Goal: Transaction & Acquisition: Book appointment/travel/reservation

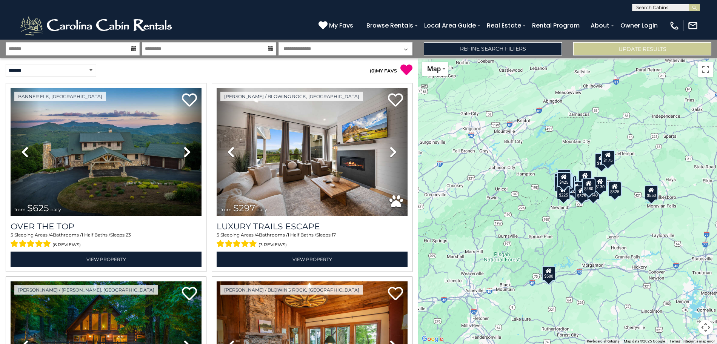
click at [656, 8] on input "text" at bounding box center [665, 9] width 66 height 8
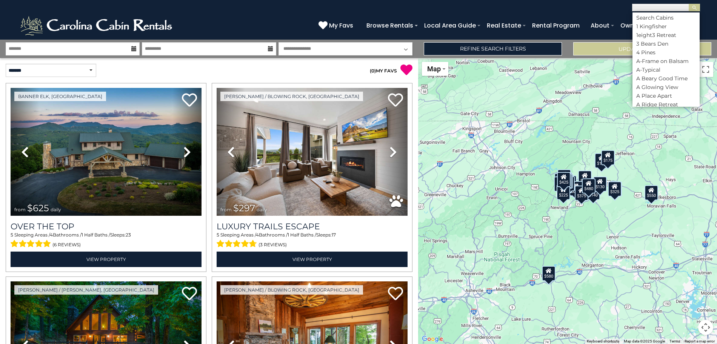
click at [569, 15] on div "(828) 295-6000 My Favs Browse Rentals Local Area Guide Activities & Attractions…" at bounding box center [358, 25] width 717 height 28
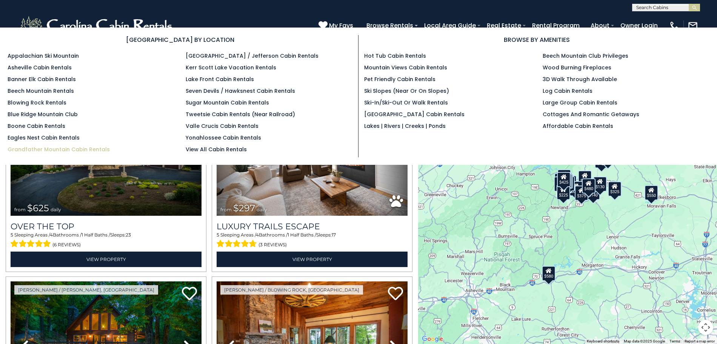
click at [82, 147] on link "Grandfather Mountain Cabin Rentals" at bounding box center [59, 150] width 102 height 8
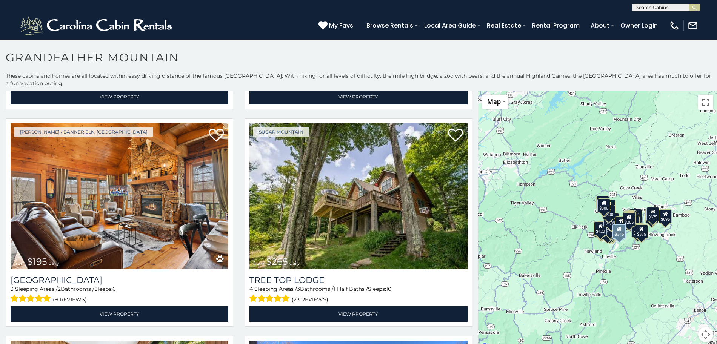
scroll to position [2815, 0]
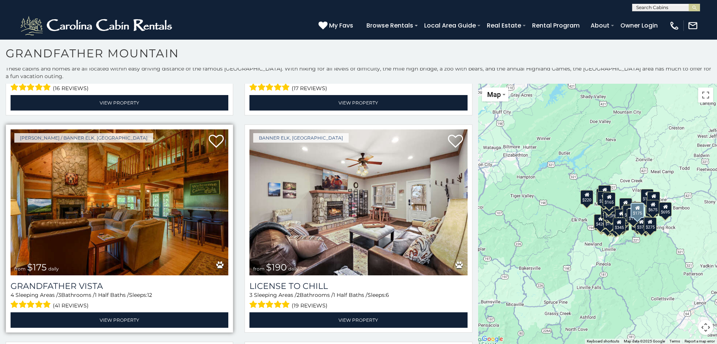
scroll to position [4321, 0]
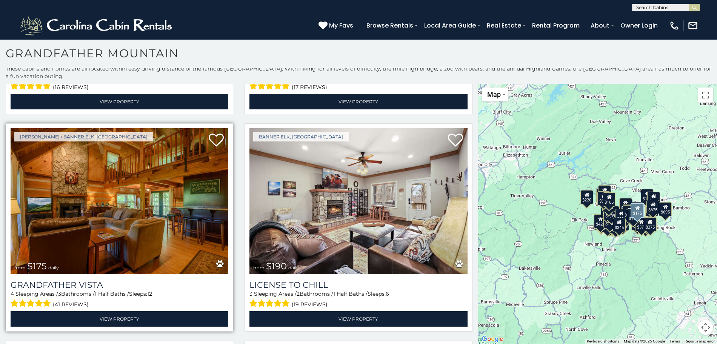
click at [129, 189] on img at bounding box center [120, 201] width 218 height 146
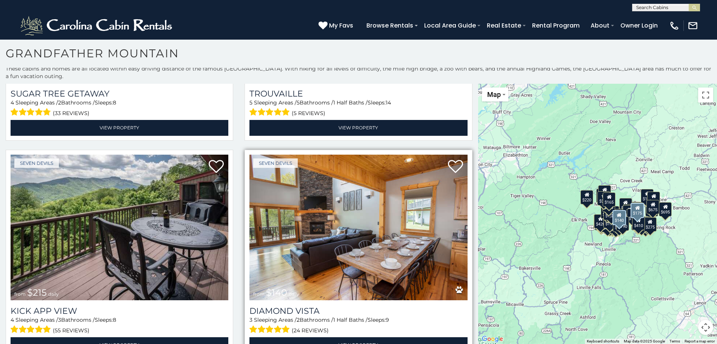
scroll to position [4738, 0]
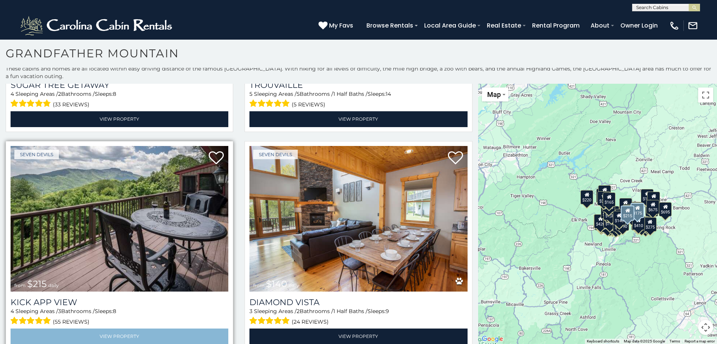
click at [132, 328] on link "View Property" at bounding box center [120, 335] width 218 height 15
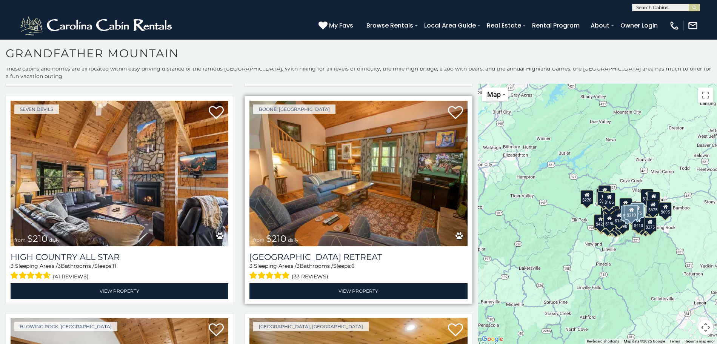
scroll to position [4997, 0]
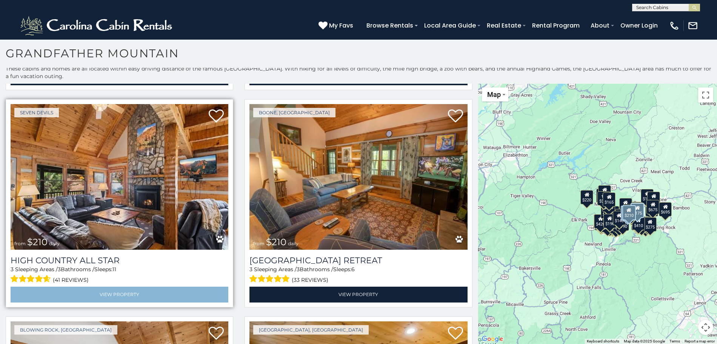
click at [117, 287] on link "View Property" at bounding box center [120, 294] width 218 height 15
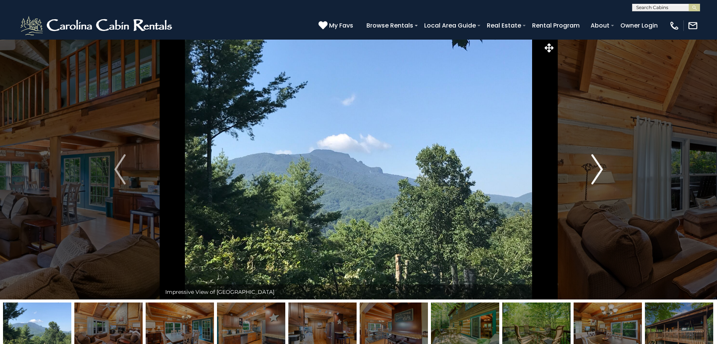
click at [597, 169] on img "Next" at bounding box center [596, 169] width 11 height 30
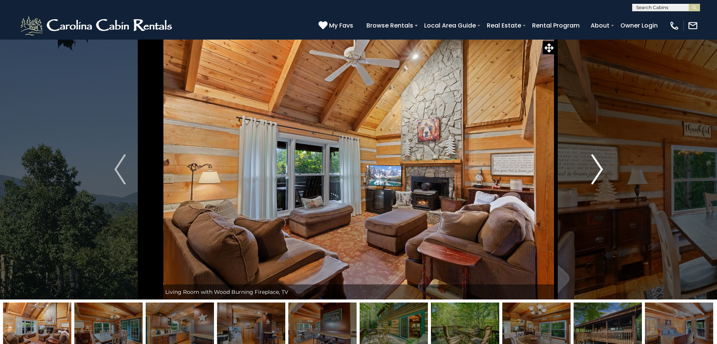
click at [597, 169] on img "Next" at bounding box center [596, 169] width 11 height 30
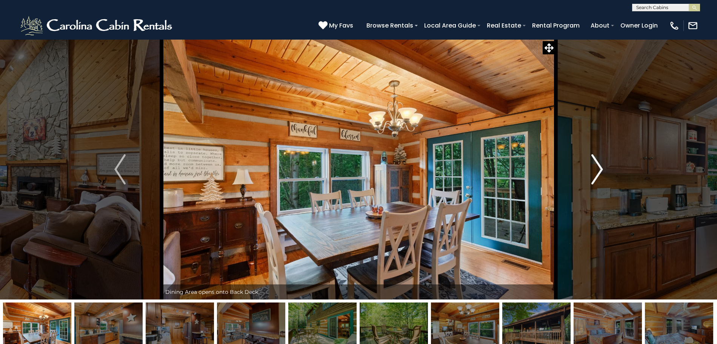
click at [597, 169] on img "Next" at bounding box center [596, 169] width 11 height 30
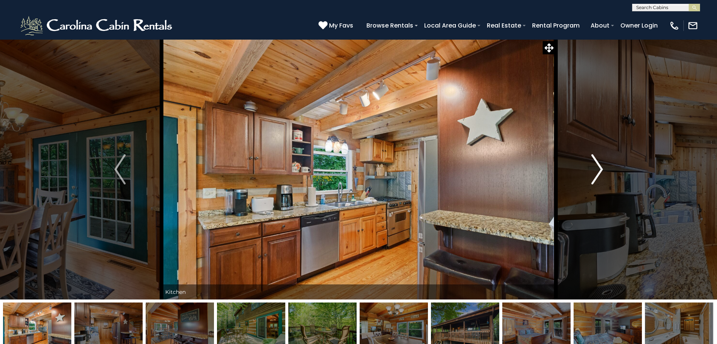
click at [597, 169] on img "Next" at bounding box center [596, 169] width 11 height 30
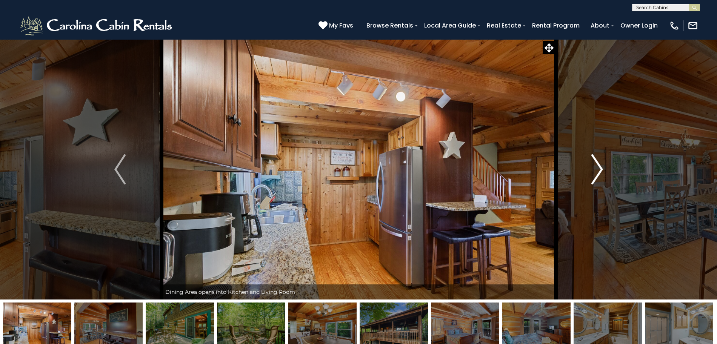
click at [597, 169] on img "Next" at bounding box center [596, 169] width 11 height 30
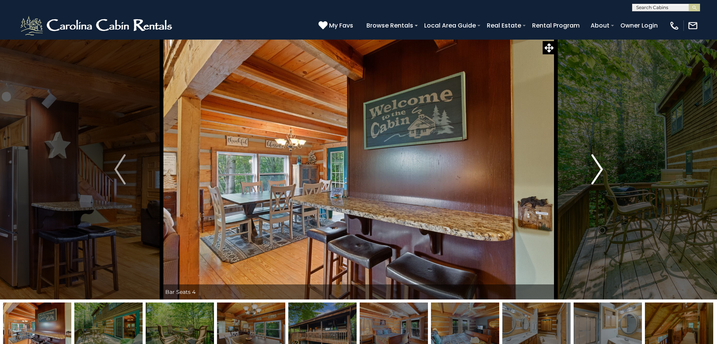
click at [597, 169] on img "Next" at bounding box center [596, 169] width 11 height 30
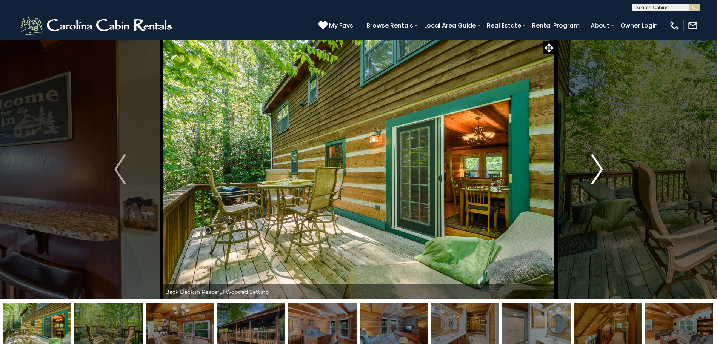
click at [597, 169] on img "Next" at bounding box center [596, 169] width 11 height 30
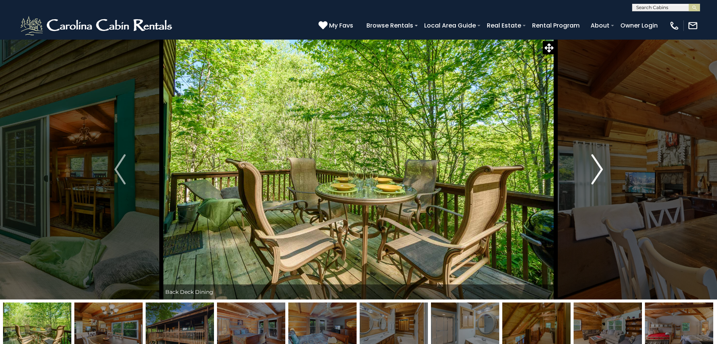
click at [597, 169] on img "Next" at bounding box center [596, 169] width 11 height 30
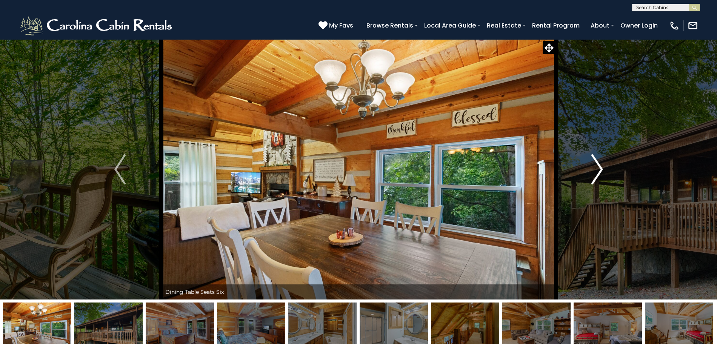
click at [597, 169] on img "Next" at bounding box center [596, 169] width 11 height 30
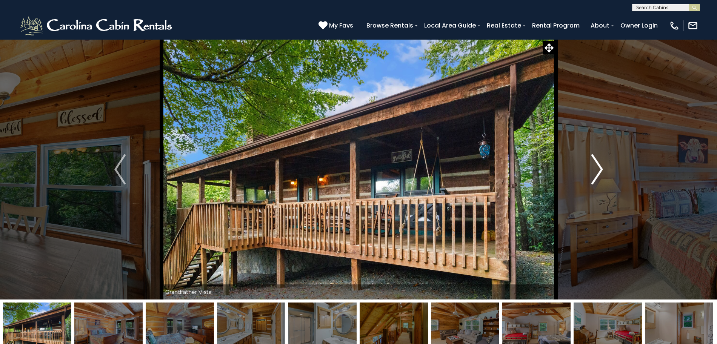
click at [597, 169] on img "Next" at bounding box center [596, 169] width 11 height 30
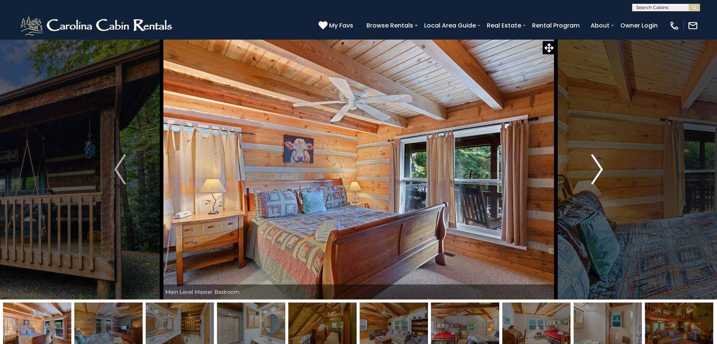
click at [597, 169] on img "Next" at bounding box center [596, 169] width 11 height 30
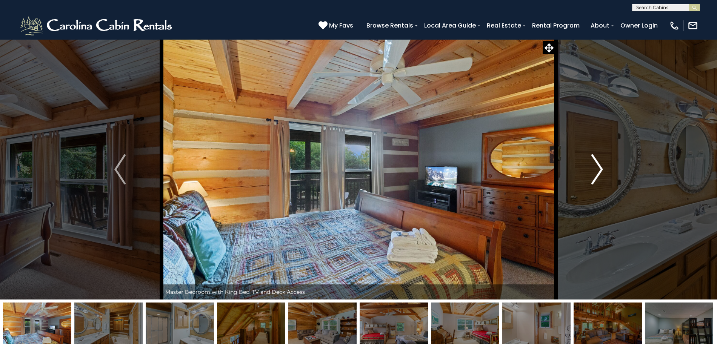
click at [597, 169] on img "Next" at bounding box center [596, 169] width 11 height 30
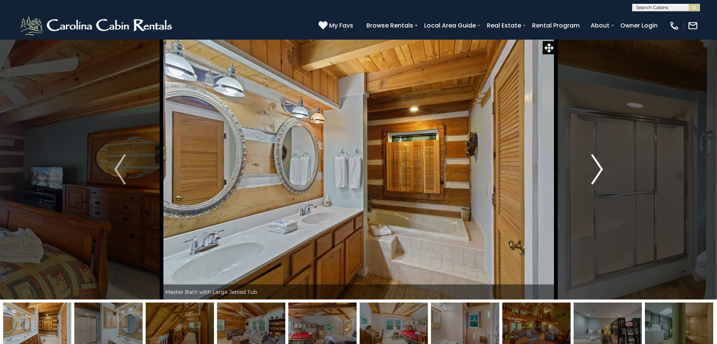
click at [597, 169] on img "Next" at bounding box center [596, 169] width 11 height 30
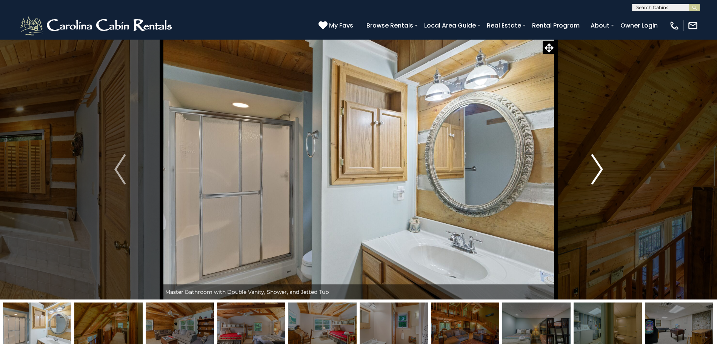
click at [597, 169] on img "Next" at bounding box center [596, 169] width 11 height 30
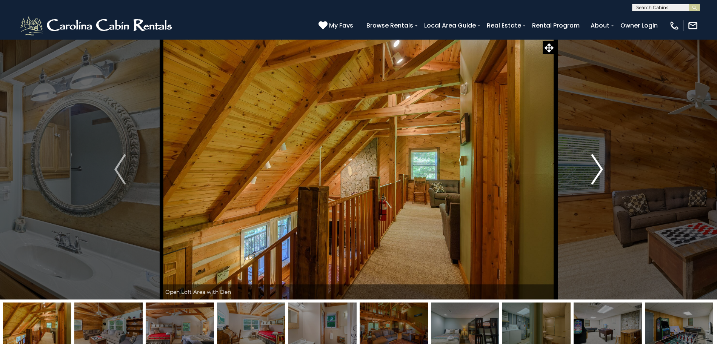
click at [597, 169] on img "Next" at bounding box center [596, 169] width 11 height 30
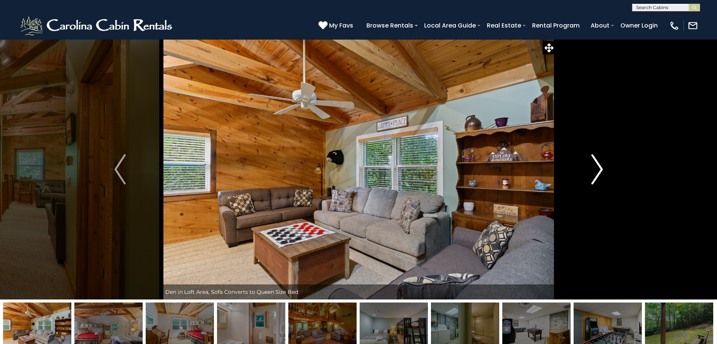
click at [597, 169] on img "Next" at bounding box center [596, 169] width 11 height 30
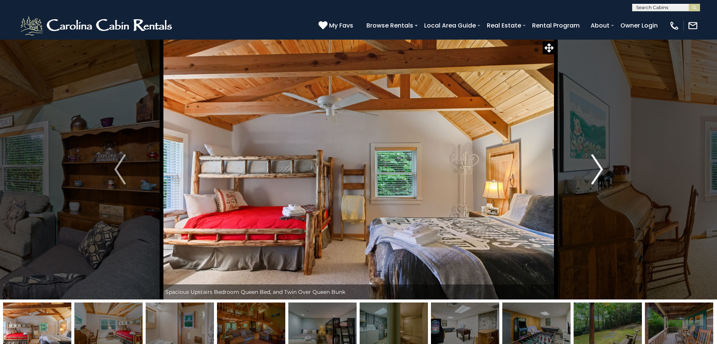
click at [597, 169] on img "Next" at bounding box center [596, 169] width 11 height 30
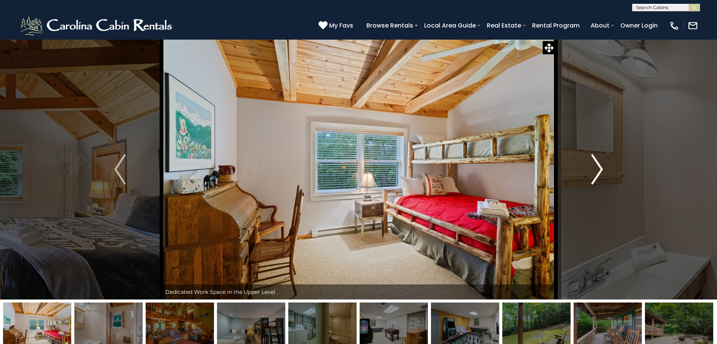
click at [597, 169] on img "Next" at bounding box center [596, 169] width 11 height 30
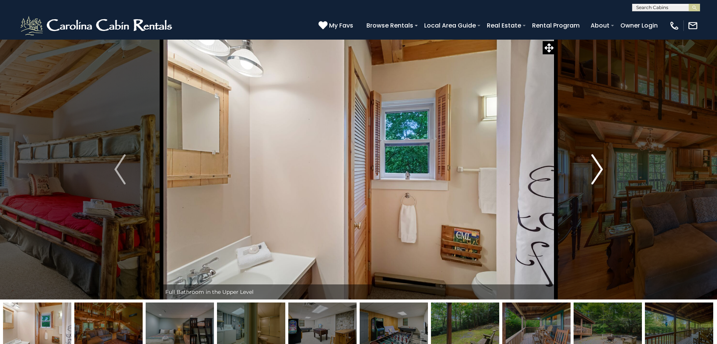
click at [597, 169] on img "Next" at bounding box center [596, 169] width 11 height 30
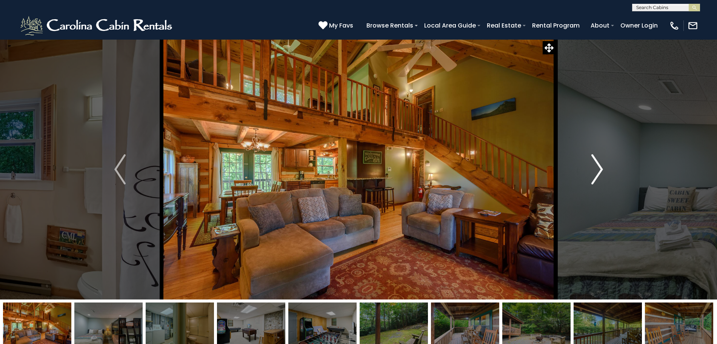
click at [597, 169] on img "Next" at bounding box center [596, 169] width 11 height 30
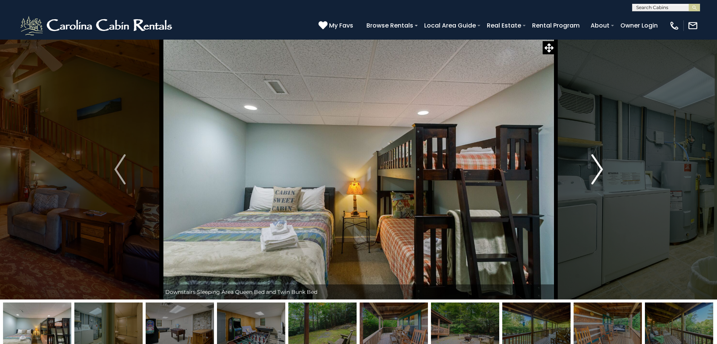
click at [597, 169] on img "Next" at bounding box center [596, 169] width 11 height 30
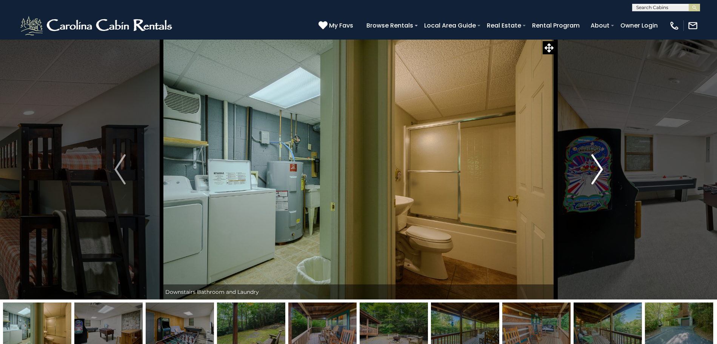
click at [597, 169] on img "Next" at bounding box center [596, 169] width 11 height 30
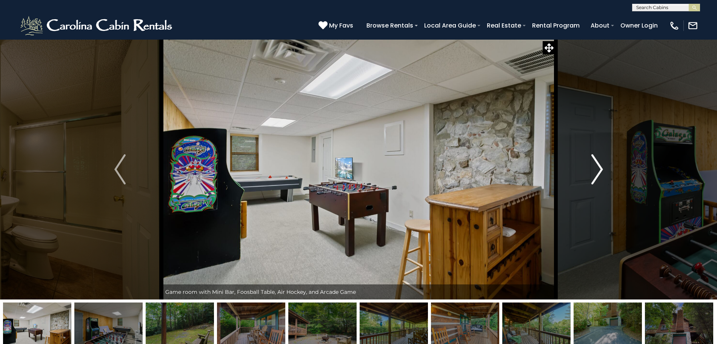
click at [597, 169] on img "Next" at bounding box center [596, 169] width 11 height 30
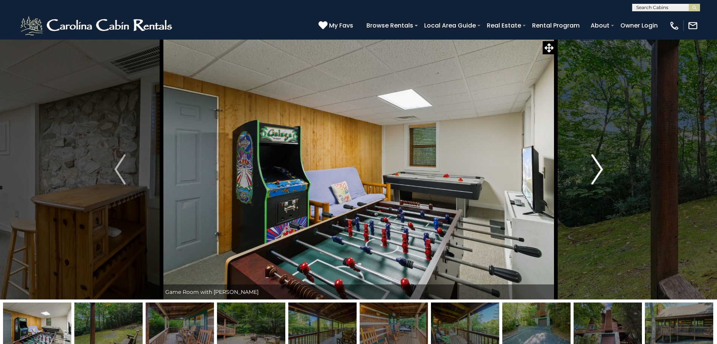
click at [597, 169] on img "Next" at bounding box center [596, 169] width 11 height 30
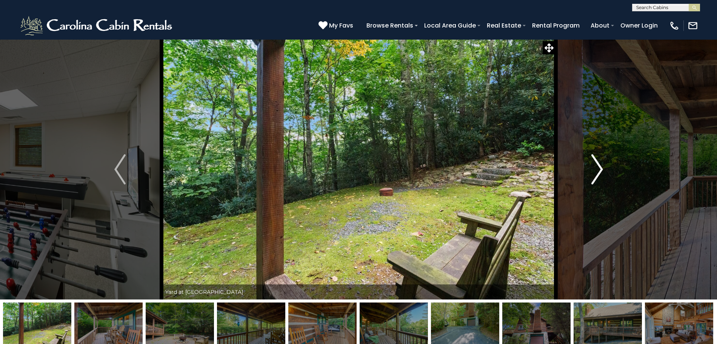
click at [597, 169] on img "Next" at bounding box center [596, 169] width 11 height 30
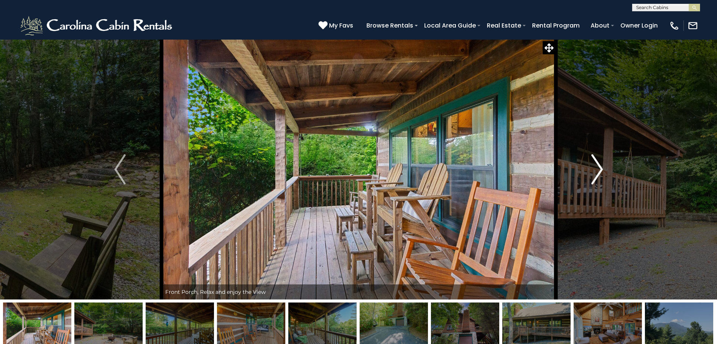
click at [597, 169] on img "Next" at bounding box center [596, 169] width 11 height 30
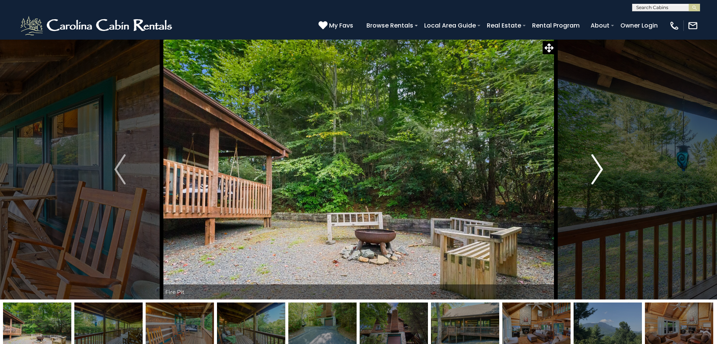
click at [597, 169] on img "Next" at bounding box center [596, 169] width 11 height 30
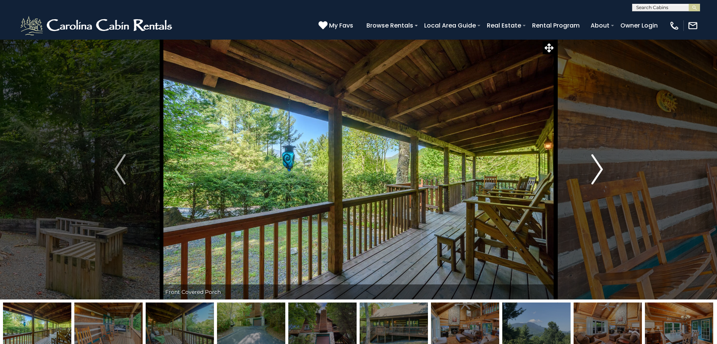
click at [597, 169] on img "Next" at bounding box center [596, 169] width 11 height 30
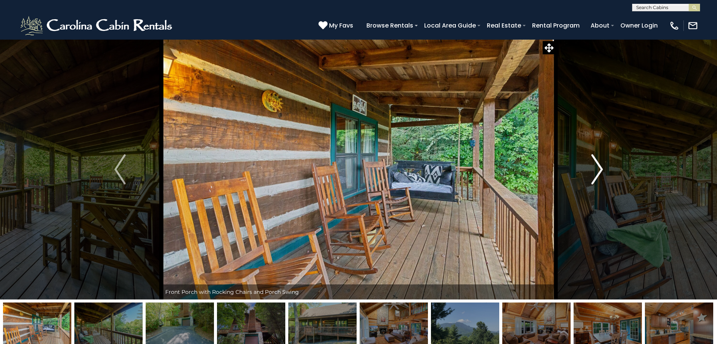
click at [597, 169] on img "Next" at bounding box center [596, 169] width 11 height 30
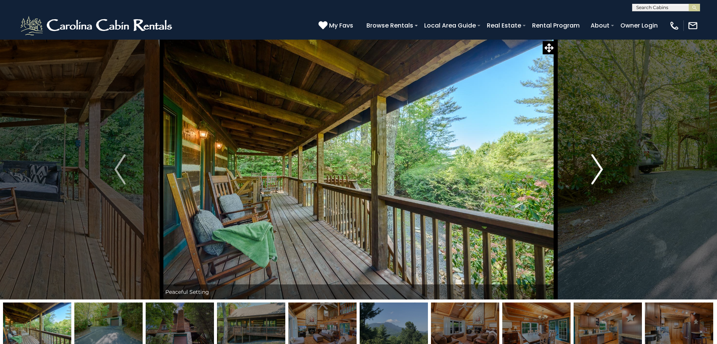
click at [597, 169] on img "Next" at bounding box center [596, 169] width 11 height 30
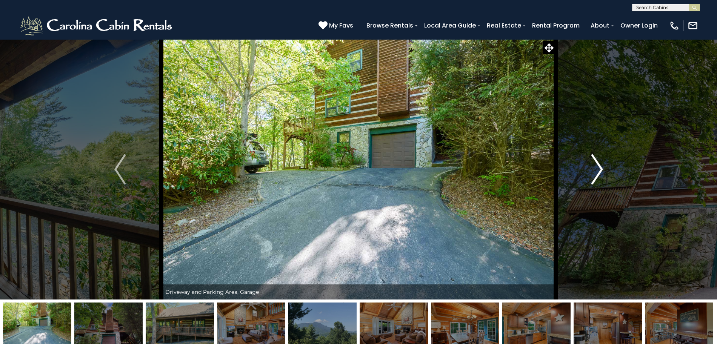
click at [597, 169] on img "Next" at bounding box center [596, 169] width 11 height 30
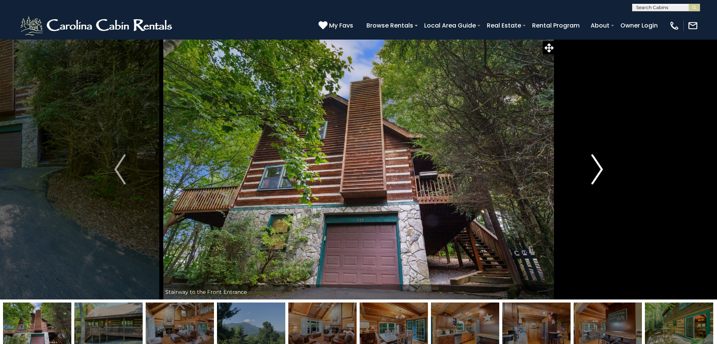
click at [597, 169] on img "Next" at bounding box center [596, 169] width 11 height 30
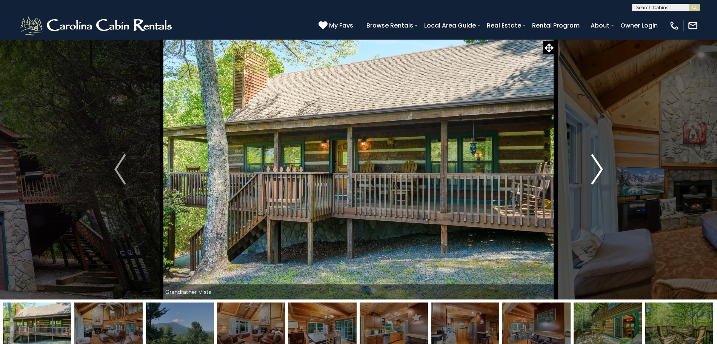
click at [597, 169] on img "Next" at bounding box center [596, 169] width 11 height 30
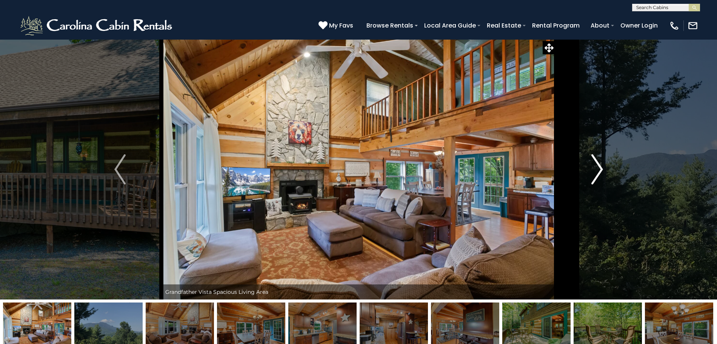
click at [597, 169] on img "Next" at bounding box center [596, 169] width 11 height 30
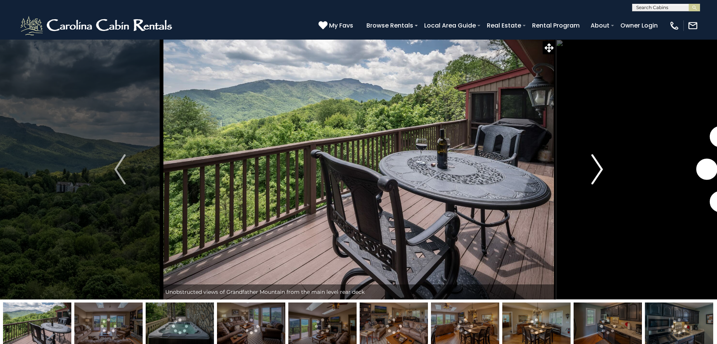
click at [600, 173] on img "Next" at bounding box center [596, 169] width 11 height 30
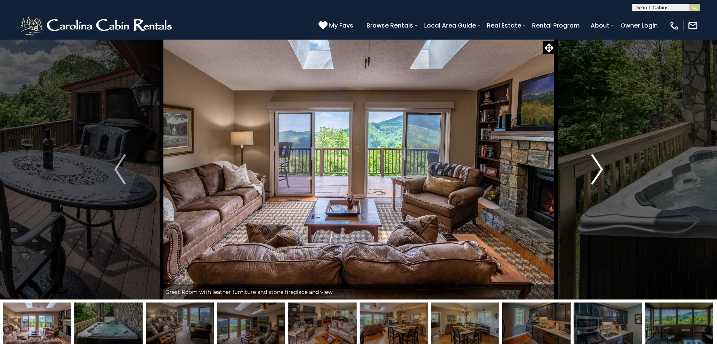
click at [600, 173] on img "Next" at bounding box center [596, 169] width 11 height 30
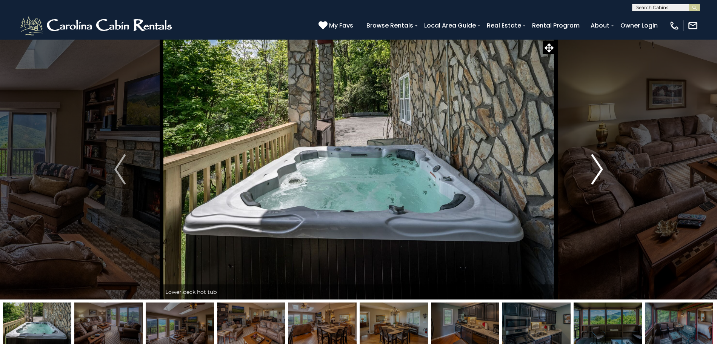
click at [600, 173] on img "Next" at bounding box center [596, 169] width 11 height 30
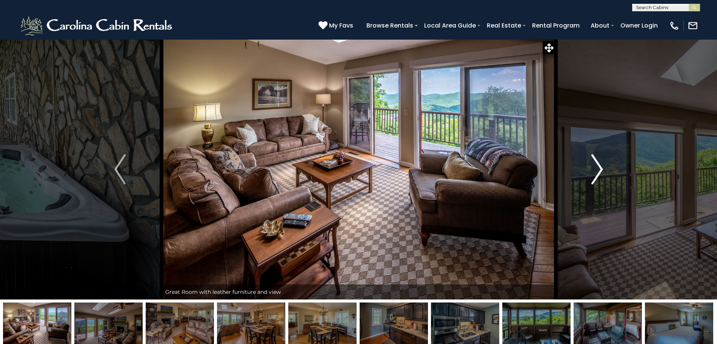
click at [600, 173] on img "Next" at bounding box center [596, 169] width 11 height 30
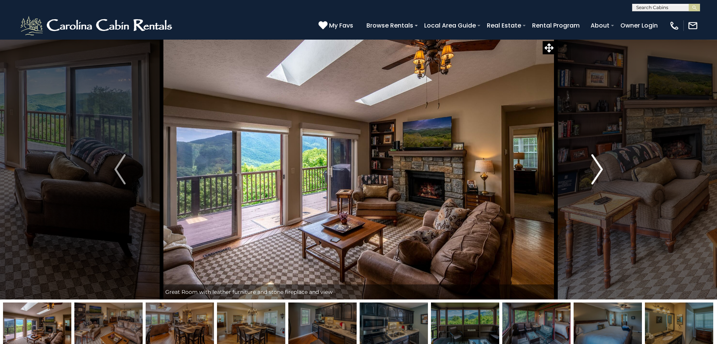
click at [600, 173] on img "Next" at bounding box center [596, 169] width 11 height 30
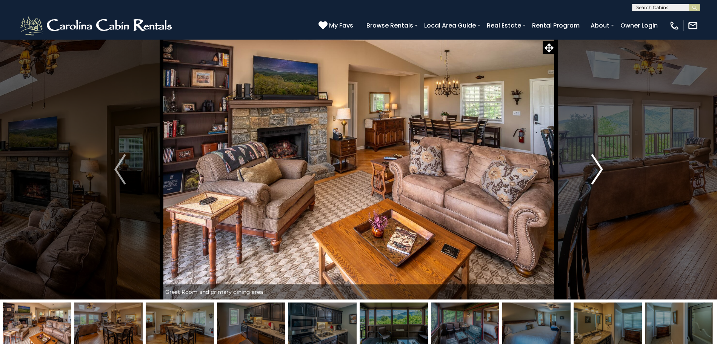
click at [600, 173] on img "Next" at bounding box center [596, 169] width 11 height 30
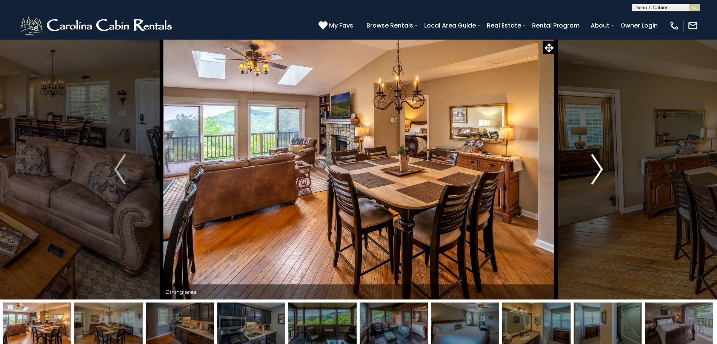
click at [600, 173] on img "Next" at bounding box center [596, 169] width 11 height 30
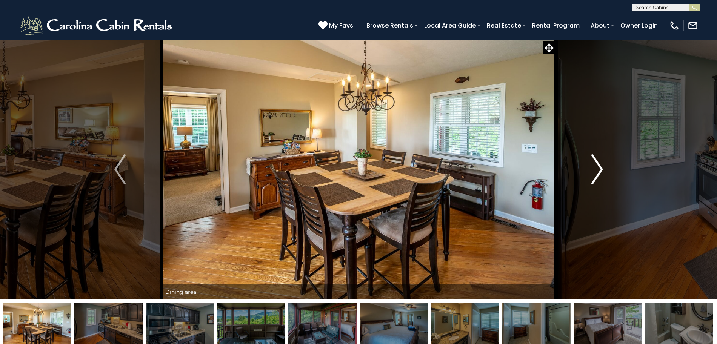
click at [600, 173] on img "Next" at bounding box center [596, 169] width 11 height 30
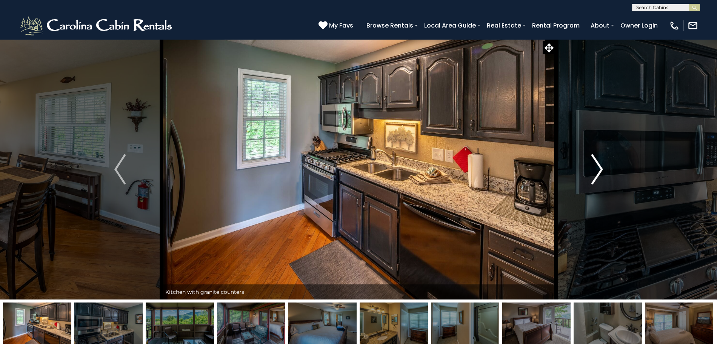
click at [600, 173] on img "Next" at bounding box center [596, 169] width 11 height 30
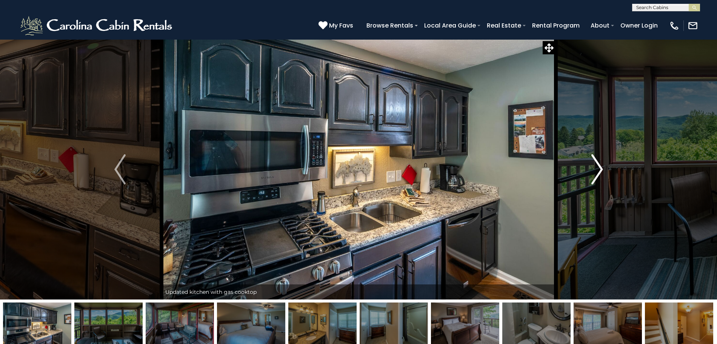
click at [600, 173] on img "Next" at bounding box center [596, 169] width 11 height 30
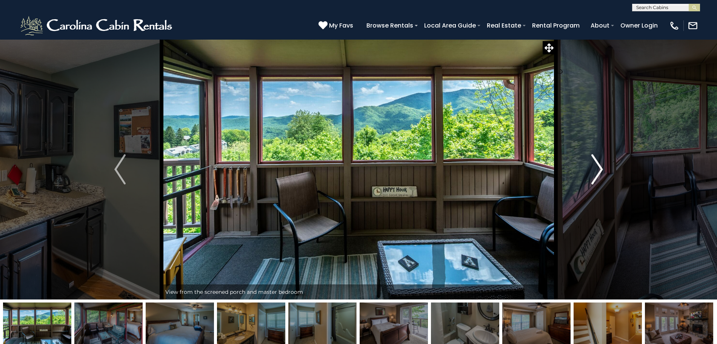
click at [600, 173] on img "Next" at bounding box center [596, 169] width 11 height 30
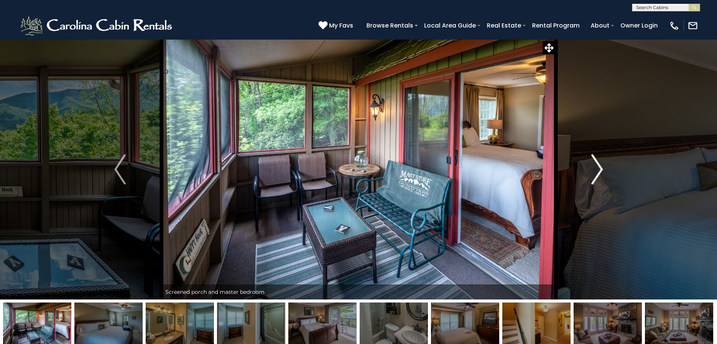
click at [600, 173] on img "Next" at bounding box center [596, 169] width 11 height 30
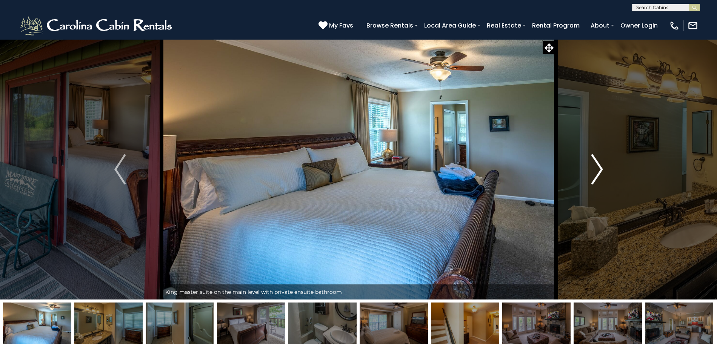
click at [600, 173] on img "Next" at bounding box center [596, 169] width 11 height 30
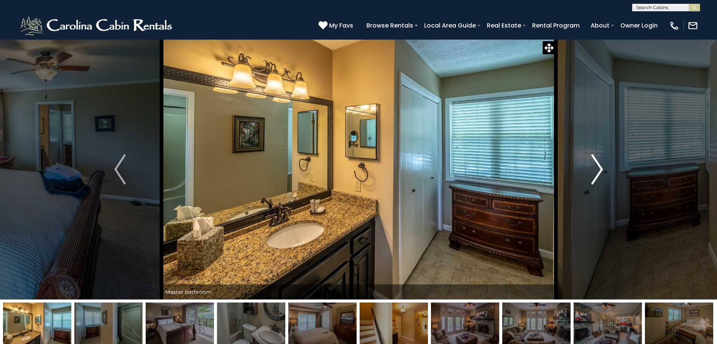
click at [600, 173] on img "Next" at bounding box center [596, 169] width 11 height 30
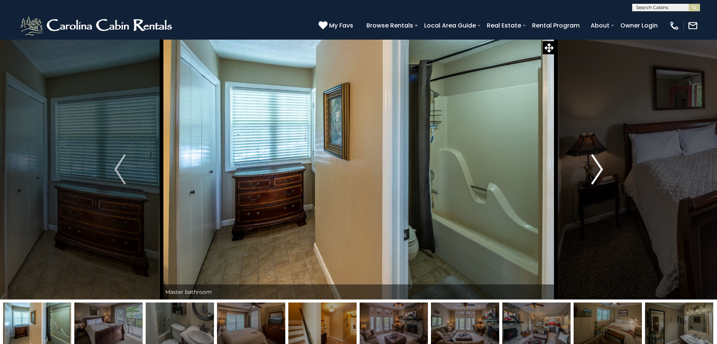
click at [600, 173] on img "Next" at bounding box center [596, 169] width 11 height 30
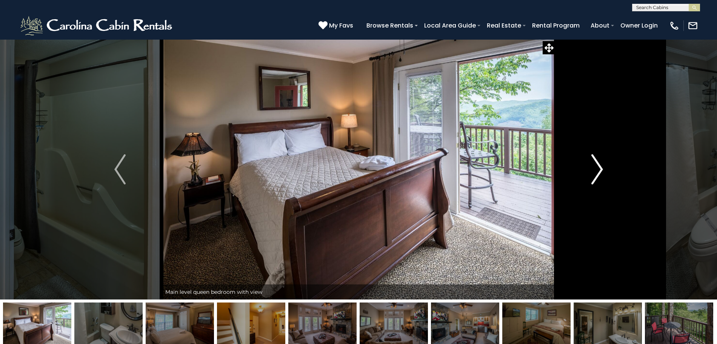
click at [600, 173] on img "Next" at bounding box center [596, 169] width 11 height 30
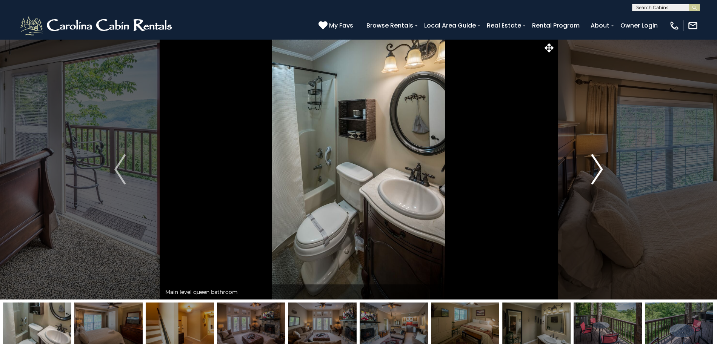
click at [600, 173] on img "Next" at bounding box center [596, 169] width 11 height 30
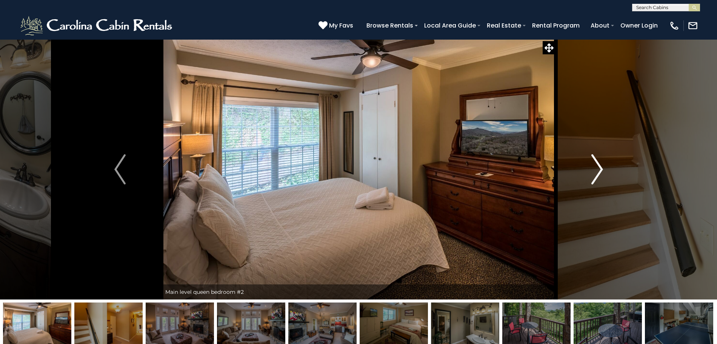
click at [600, 173] on img "Next" at bounding box center [596, 169] width 11 height 30
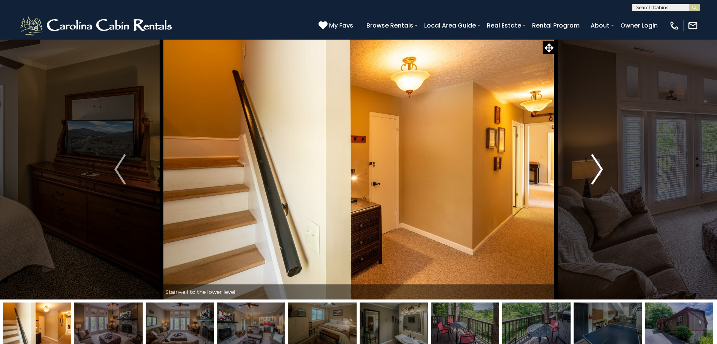
click at [600, 173] on img "Next" at bounding box center [596, 169] width 11 height 30
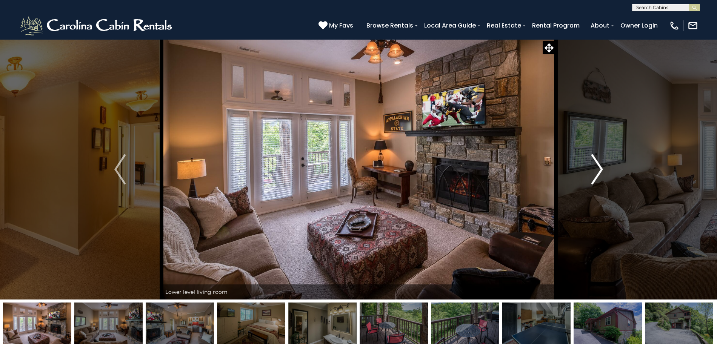
click at [600, 173] on img "Next" at bounding box center [596, 169] width 11 height 30
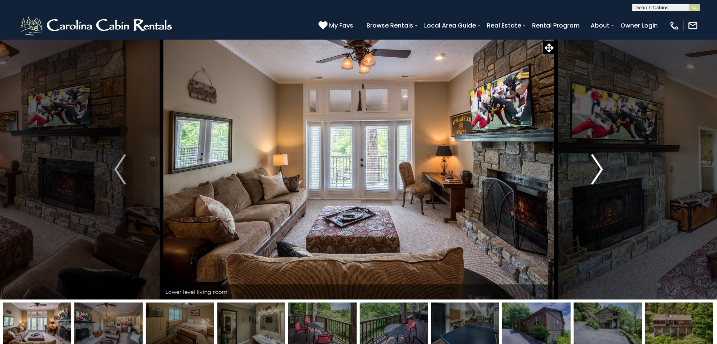
click at [600, 173] on img "Next" at bounding box center [596, 169] width 11 height 30
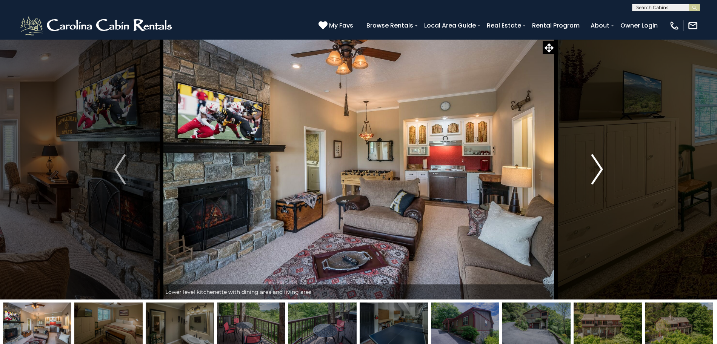
click at [600, 173] on img "Next" at bounding box center [596, 169] width 11 height 30
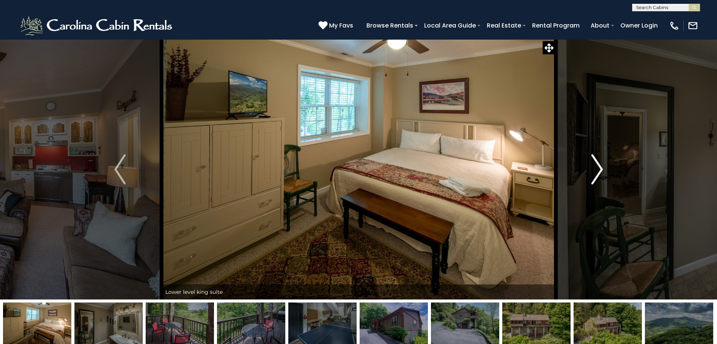
click at [600, 173] on img "Next" at bounding box center [596, 169] width 11 height 30
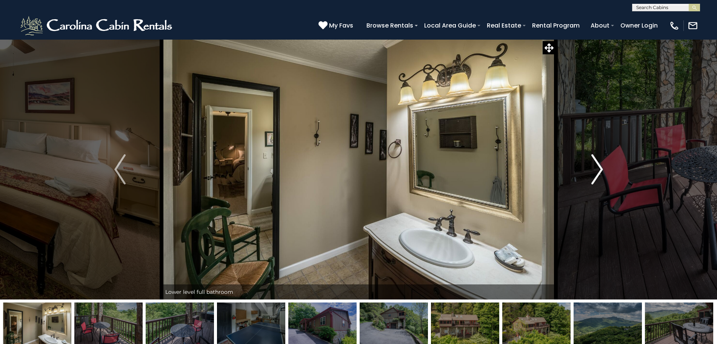
click at [600, 173] on img "Next" at bounding box center [596, 169] width 11 height 30
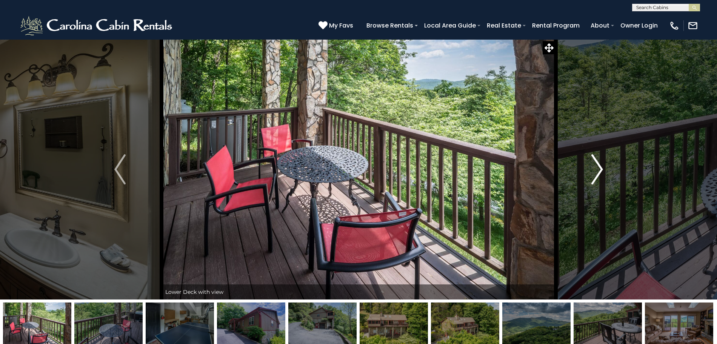
click at [600, 173] on img "Next" at bounding box center [596, 169] width 11 height 30
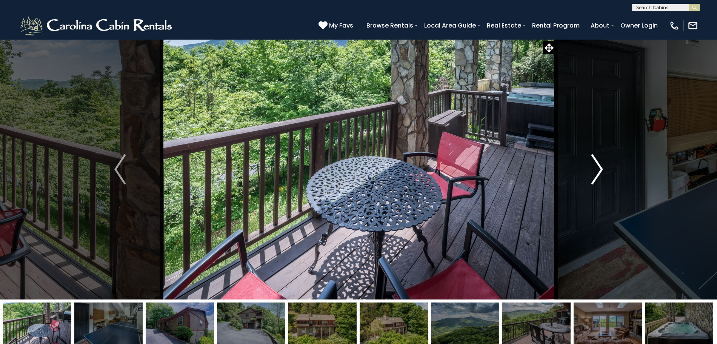
click at [600, 173] on img "Next" at bounding box center [596, 169] width 11 height 30
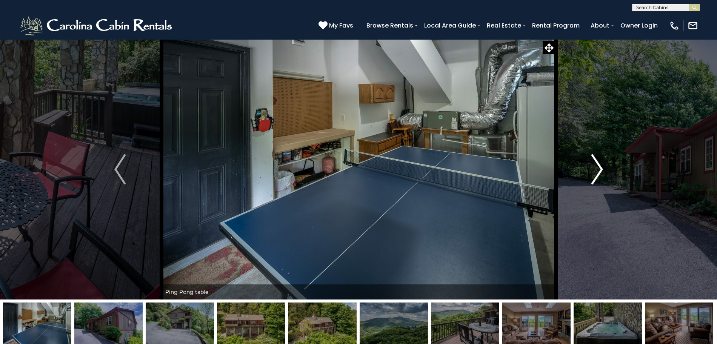
click at [600, 173] on img "Next" at bounding box center [596, 169] width 11 height 30
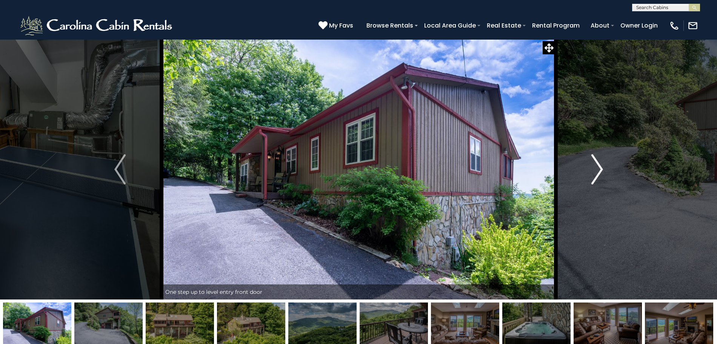
click at [600, 173] on img "Next" at bounding box center [596, 169] width 11 height 30
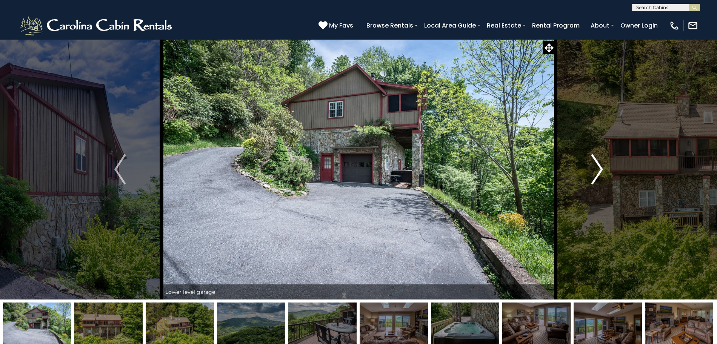
click at [600, 173] on img "Next" at bounding box center [596, 169] width 11 height 30
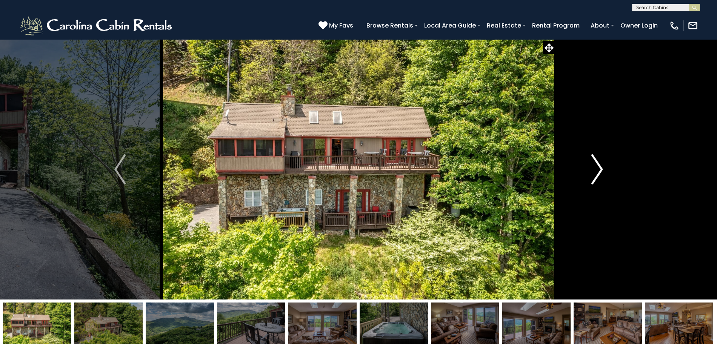
click at [600, 173] on img "Next" at bounding box center [596, 169] width 11 height 30
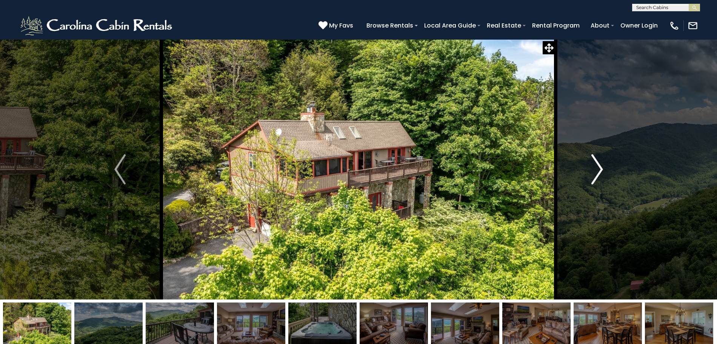
click at [600, 173] on img "Next" at bounding box center [596, 169] width 11 height 30
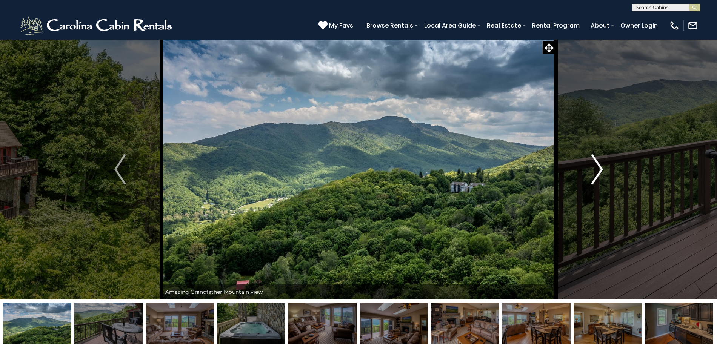
click at [600, 173] on img "Next" at bounding box center [596, 169] width 11 height 30
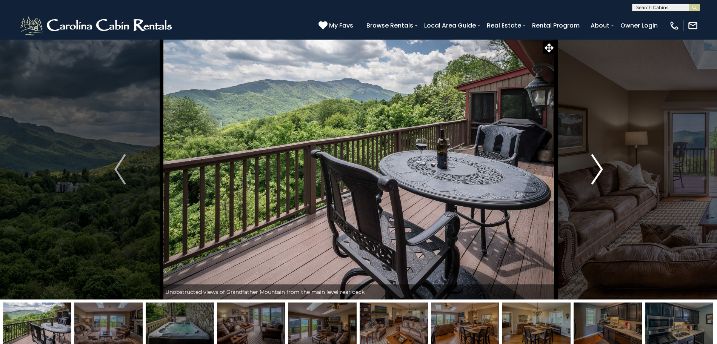
click at [600, 173] on img "Next" at bounding box center [596, 169] width 11 height 30
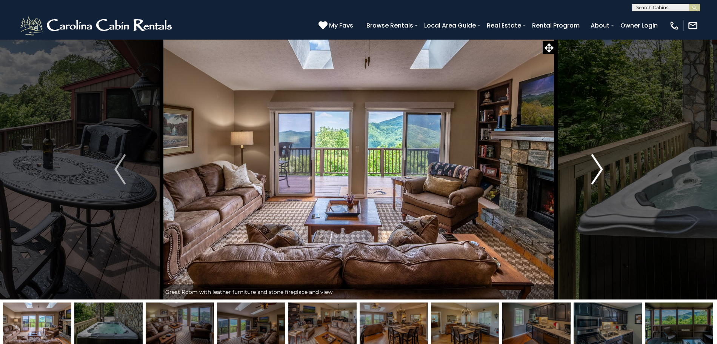
click at [600, 173] on img "Next" at bounding box center [596, 169] width 11 height 30
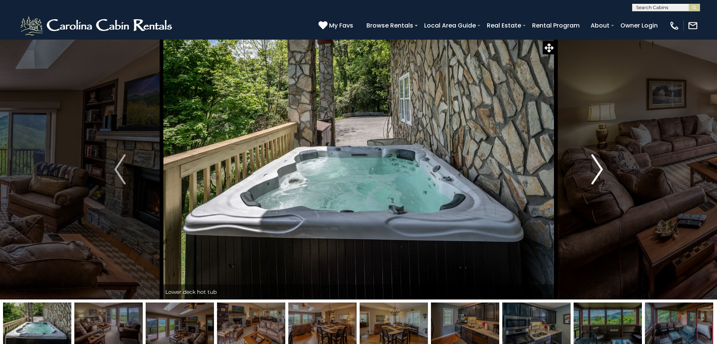
click at [600, 173] on img "Next" at bounding box center [596, 169] width 11 height 30
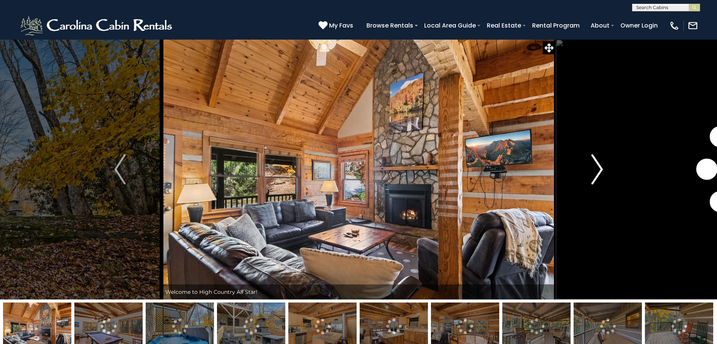
click at [598, 169] on img "Next" at bounding box center [596, 169] width 11 height 30
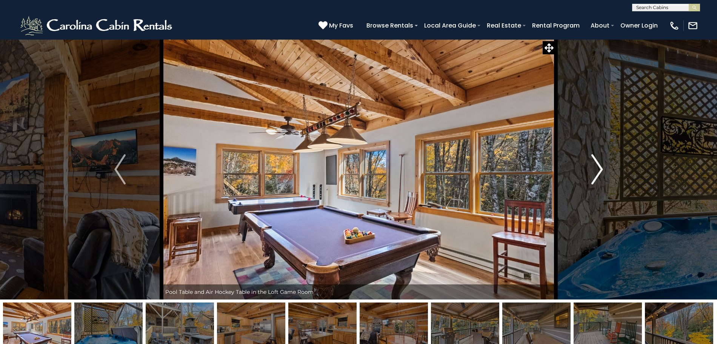
click at [598, 169] on img "Next" at bounding box center [596, 169] width 11 height 30
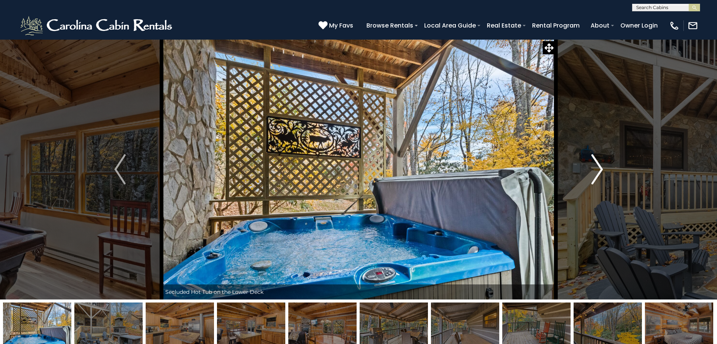
click at [598, 169] on img "Next" at bounding box center [596, 169] width 11 height 30
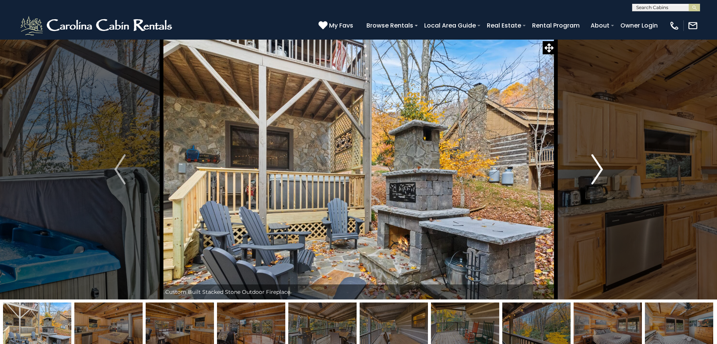
click at [598, 169] on img "Next" at bounding box center [596, 169] width 11 height 30
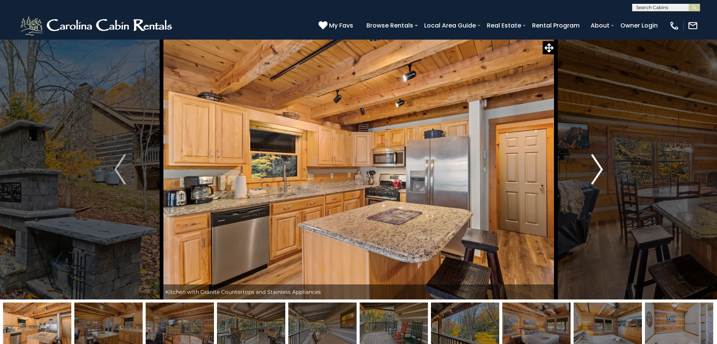
click at [598, 169] on img "Next" at bounding box center [596, 169] width 11 height 30
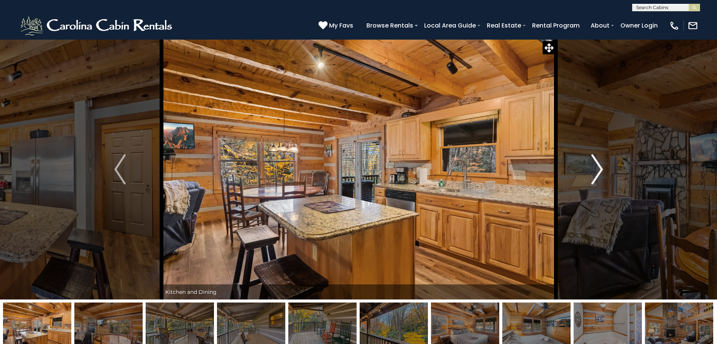
click at [598, 169] on img "Next" at bounding box center [596, 169] width 11 height 30
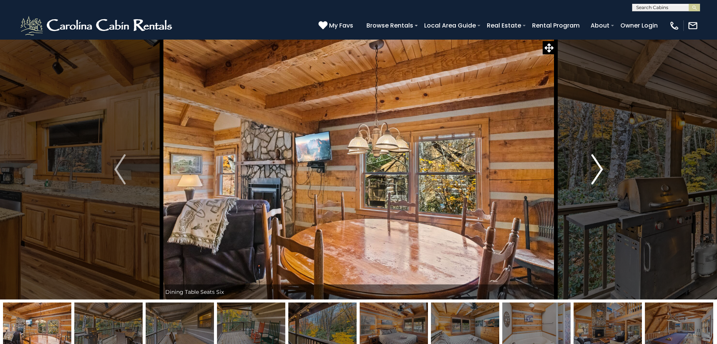
click at [598, 169] on img "Next" at bounding box center [596, 169] width 11 height 30
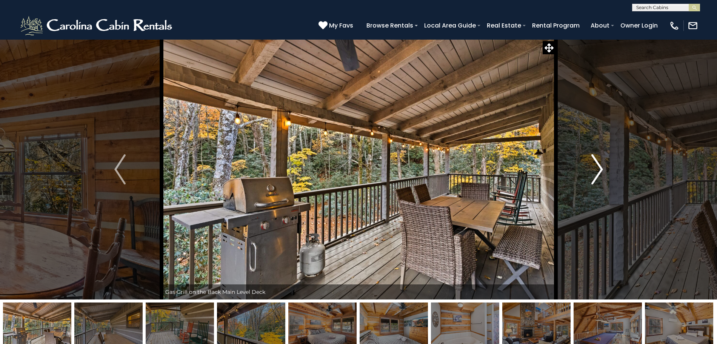
click at [598, 169] on img "Next" at bounding box center [596, 169] width 11 height 30
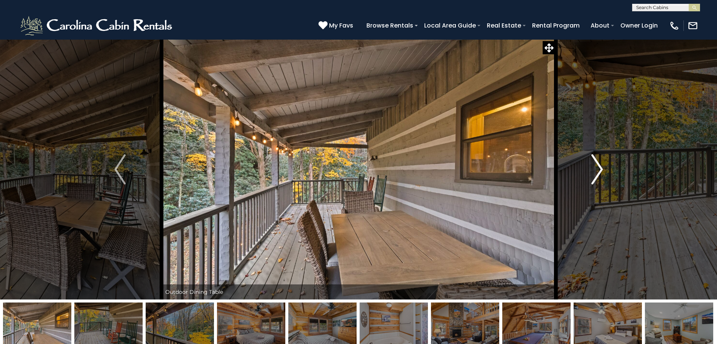
click at [598, 169] on img "Next" at bounding box center [596, 169] width 11 height 30
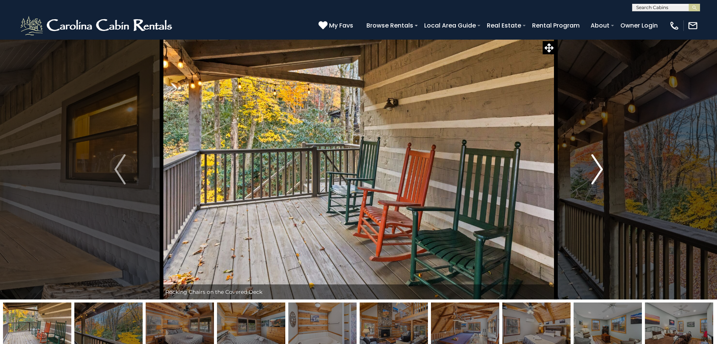
click at [598, 169] on img "Next" at bounding box center [596, 169] width 11 height 30
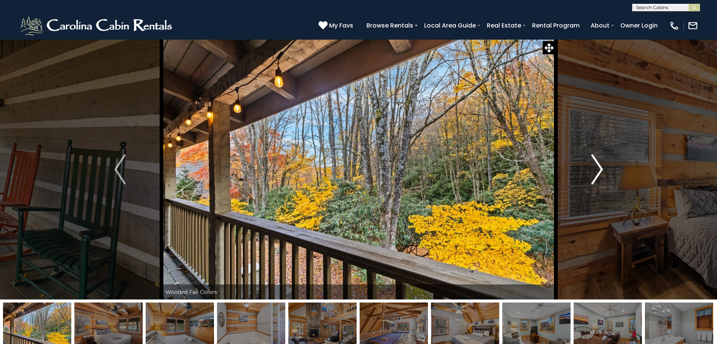
click at [598, 169] on img "Next" at bounding box center [596, 169] width 11 height 30
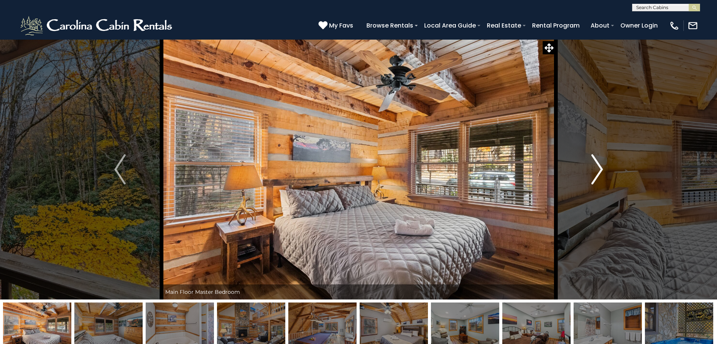
click at [598, 169] on img "Next" at bounding box center [596, 169] width 11 height 30
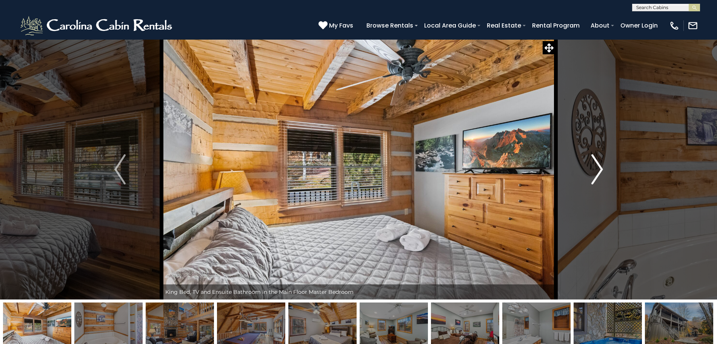
click at [598, 169] on img "Next" at bounding box center [596, 169] width 11 height 30
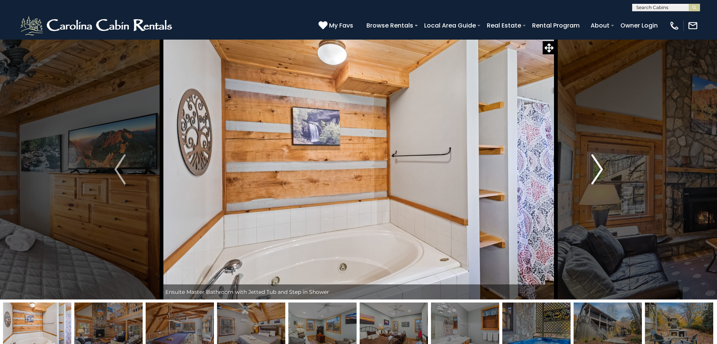
click at [598, 169] on img "Next" at bounding box center [596, 169] width 11 height 30
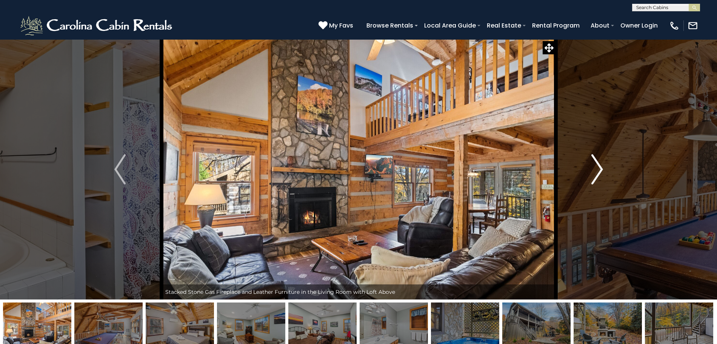
click at [598, 169] on img "Next" at bounding box center [596, 169] width 11 height 30
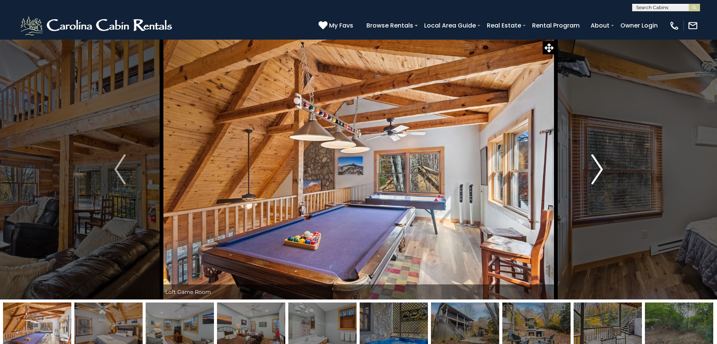
click at [598, 169] on img "Next" at bounding box center [596, 169] width 11 height 30
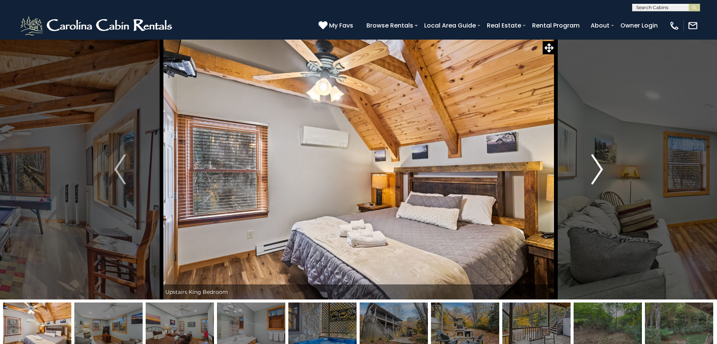
click at [598, 169] on img "Next" at bounding box center [596, 169] width 11 height 30
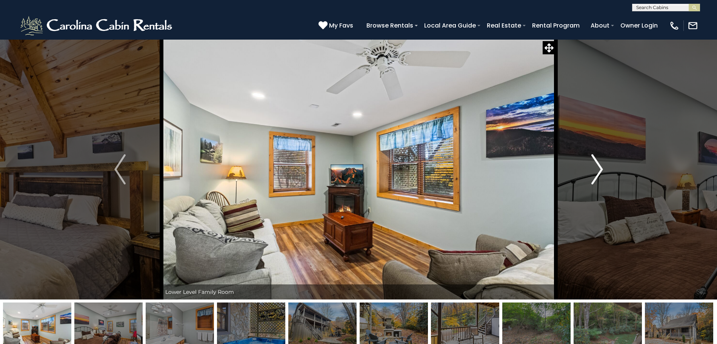
click at [598, 169] on img "Next" at bounding box center [596, 169] width 11 height 30
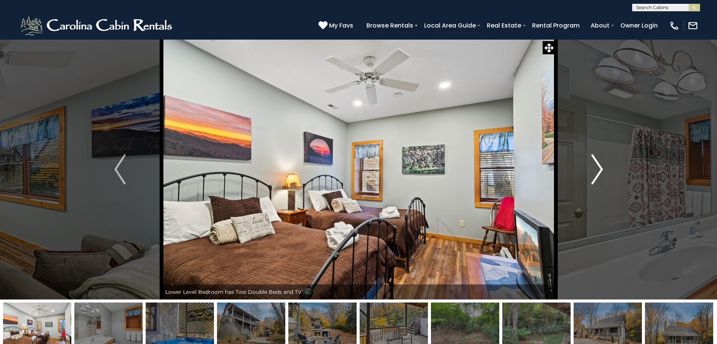
click at [598, 169] on img "Next" at bounding box center [596, 169] width 11 height 30
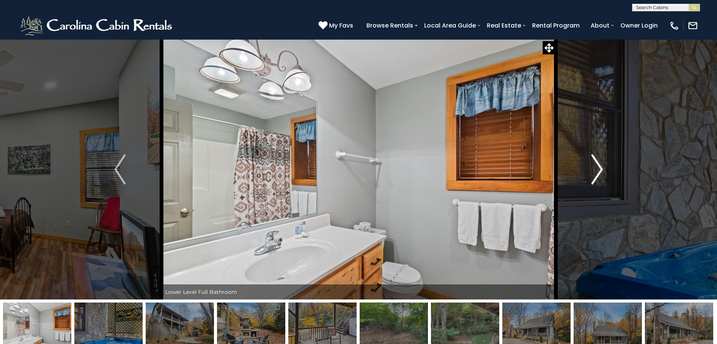
click at [599, 169] on img "Next" at bounding box center [596, 169] width 11 height 30
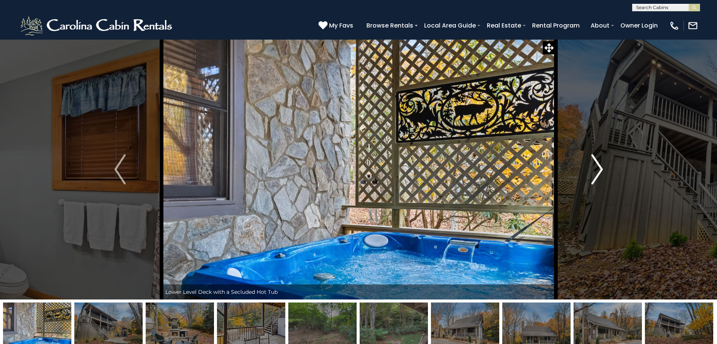
click at [599, 169] on img "Next" at bounding box center [596, 169] width 11 height 30
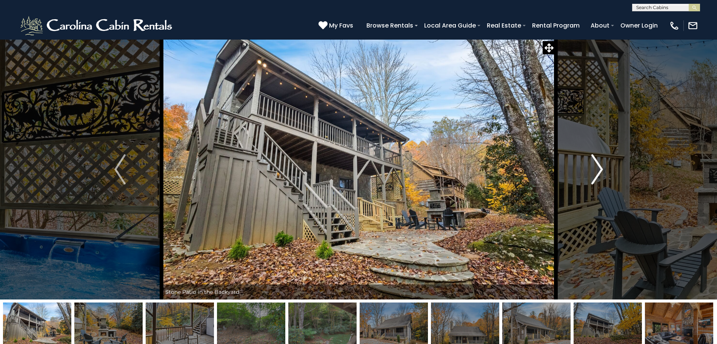
click at [599, 169] on img "Next" at bounding box center [596, 169] width 11 height 30
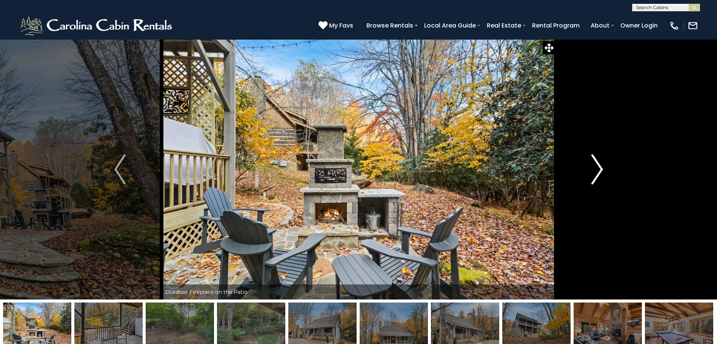
click at [599, 169] on img "Next" at bounding box center [596, 169] width 11 height 30
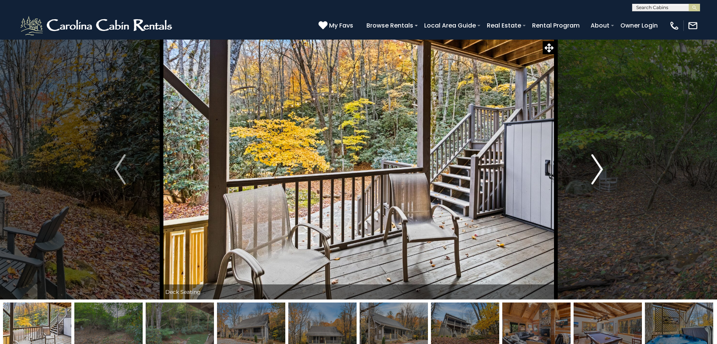
click at [599, 169] on img "Next" at bounding box center [596, 169] width 11 height 30
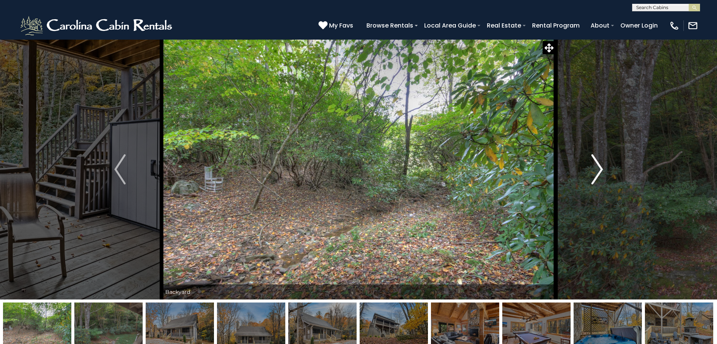
click at [599, 169] on img "Next" at bounding box center [596, 169] width 11 height 30
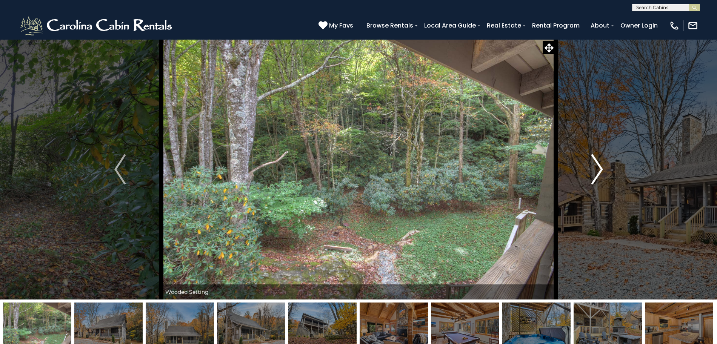
click at [599, 169] on img "Next" at bounding box center [596, 169] width 11 height 30
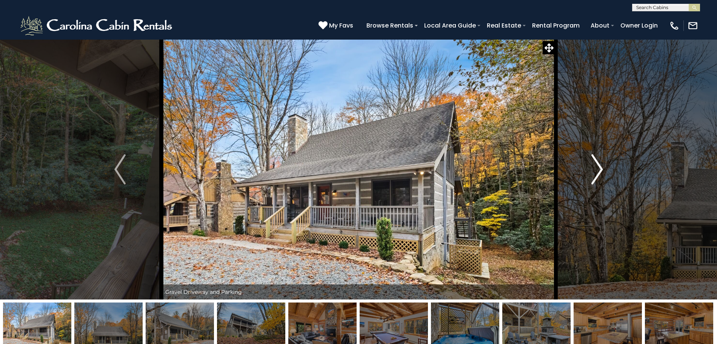
click at [599, 169] on img "Next" at bounding box center [596, 169] width 11 height 30
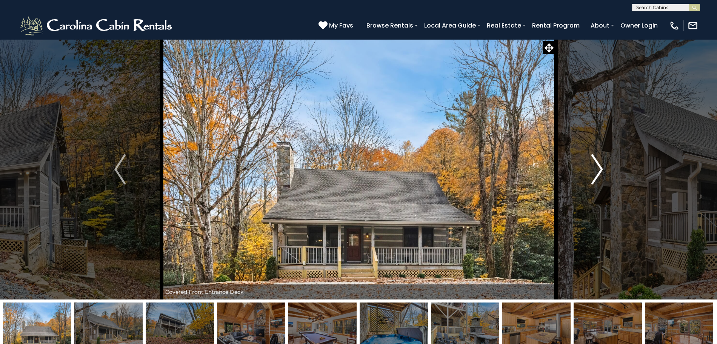
click at [599, 169] on img "Next" at bounding box center [596, 169] width 11 height 30
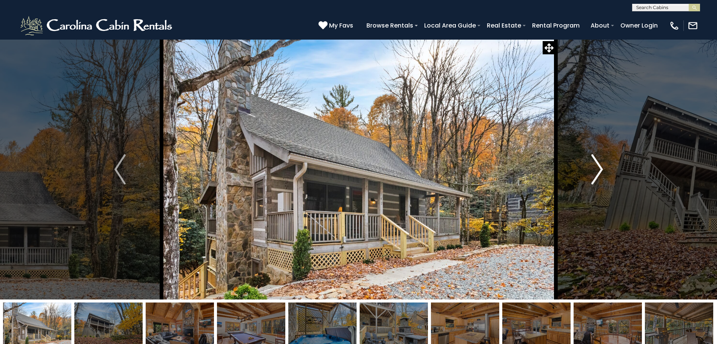
click at [599, 169] on img "Next" at bounding box center [596, 169] width 11 height 30
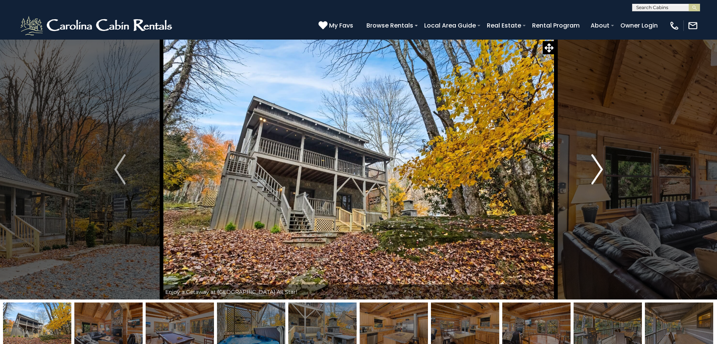
click at [599, 169] on img "Next" at bounding box center [596, 169] width 11 height 30
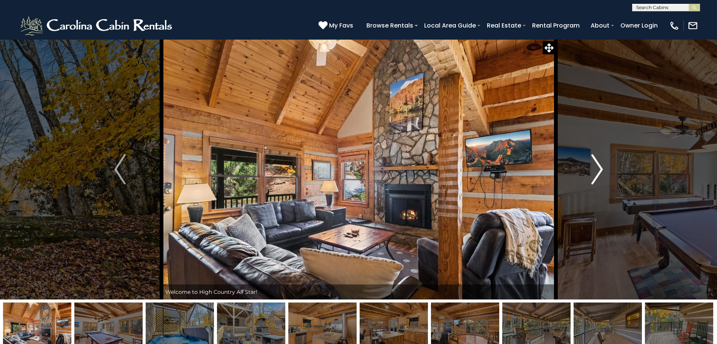
click at [599, 169] on img "Next" at bounding box center [596, 169] width 11 height 30
